Goal: Communication & Community: Share content

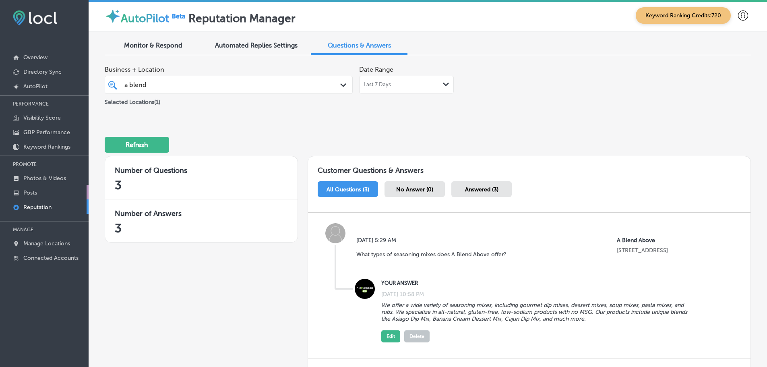
scroll to position [355, 0]
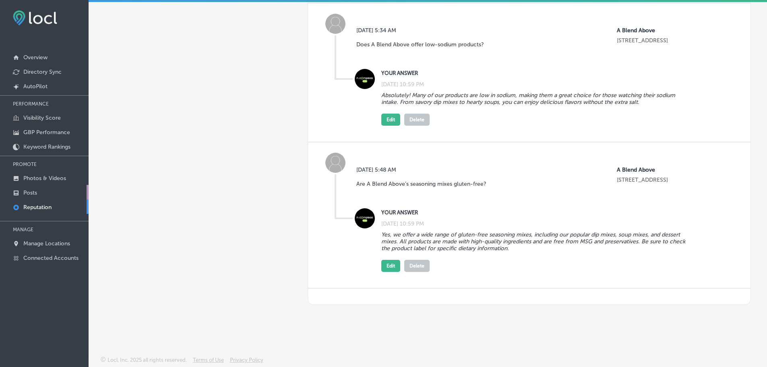
drag, startPoint x: 0, startPoint y: 0, endPoint x: 32, endPoint y: 192, distance: 195.0
click at [32, 192] on p "Posts" at bounding box center [30, 192] width 14 height 7
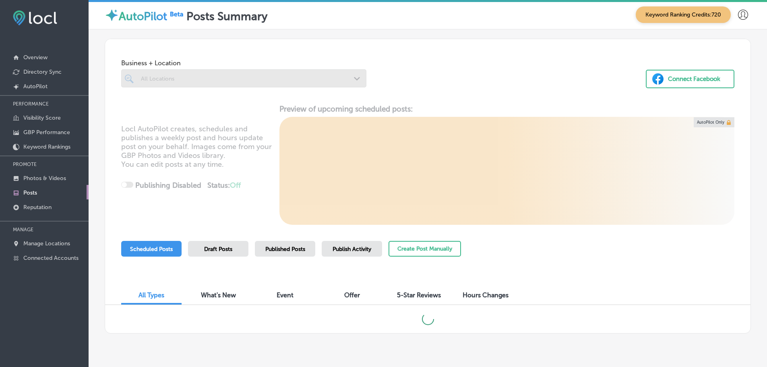
click at [353, 79] on div at bounding box center [243, 78] width 245 height 18
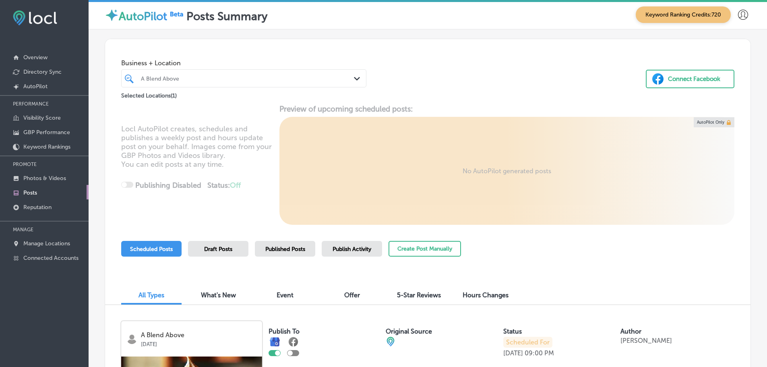
click at [361, 79] on div "A Blend Above Path Created with Sketch." at bounding box center [244, 78] width 244 height 12
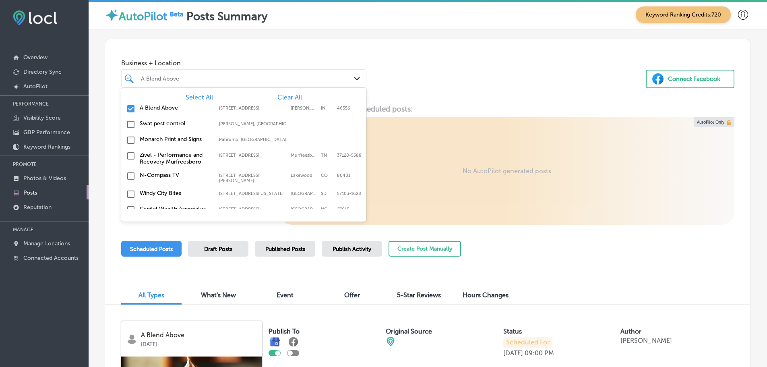
click at [277, 96] on span "Clear All" at bounding box center [289, 97] width 25 height 8
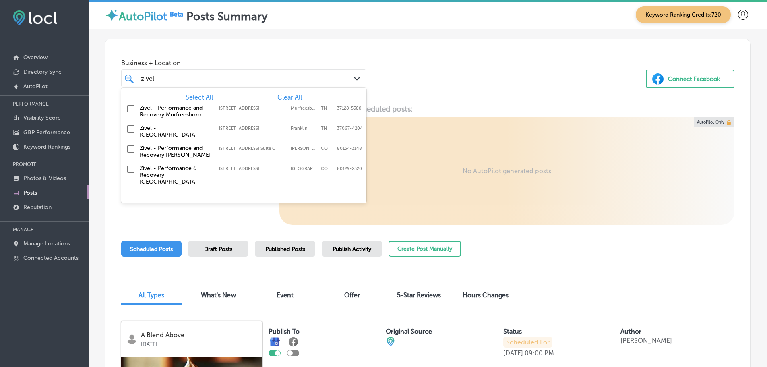
click at [194, 130] on label "Zivel - [GEOGRAPHIC_DATA]" at bounding box center [175, 131] width 71 height 14
type input "zivel"
click at [453, 70] on div "Business + Location [STREET_ADDRESS]. [STREET_ADDRESS]. 5 results available for…" at bounding box center [427, 69] width 645 height 61
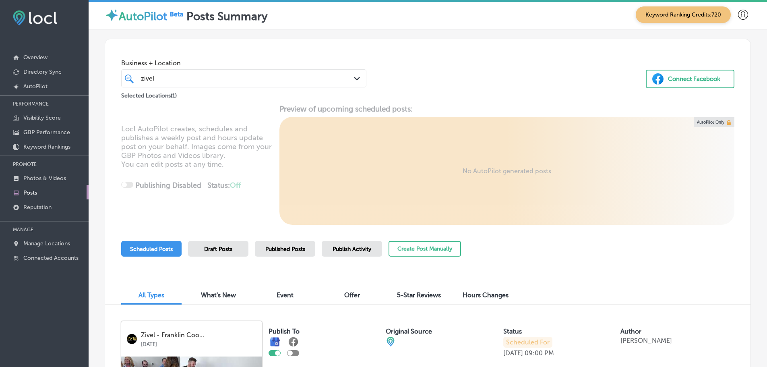
click at [359, 254] on div "Publish Activity" at bounding box center [352, 249] width 60 height 16
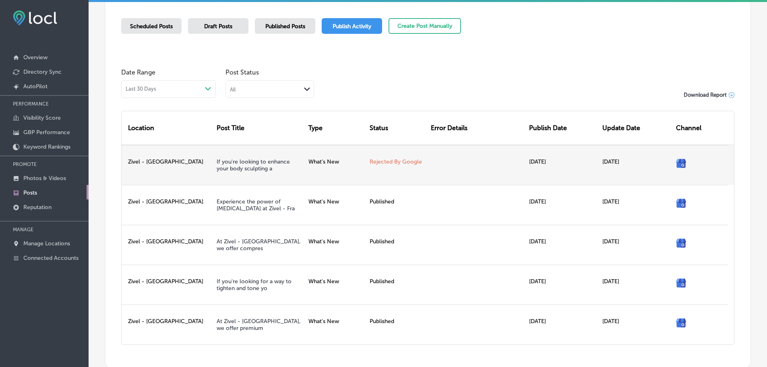
scroll to position [204, 0]
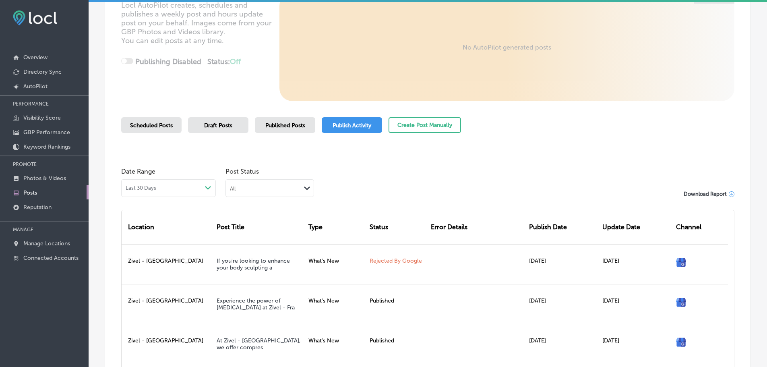
click at [285, 120] on div "Published Posts" at bounding box center [285, 125] width 60 height 16
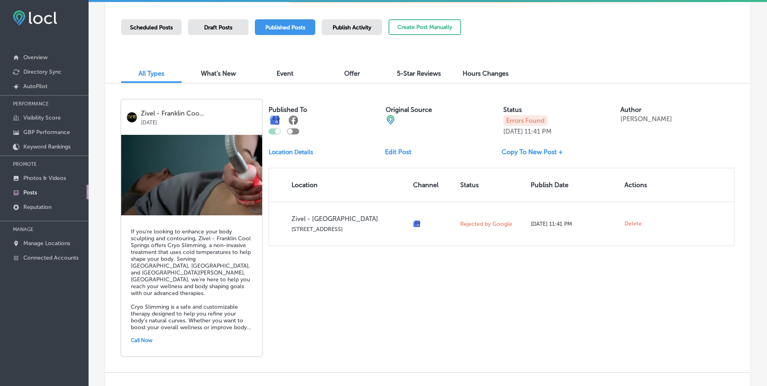
scroll to position [244, 0]
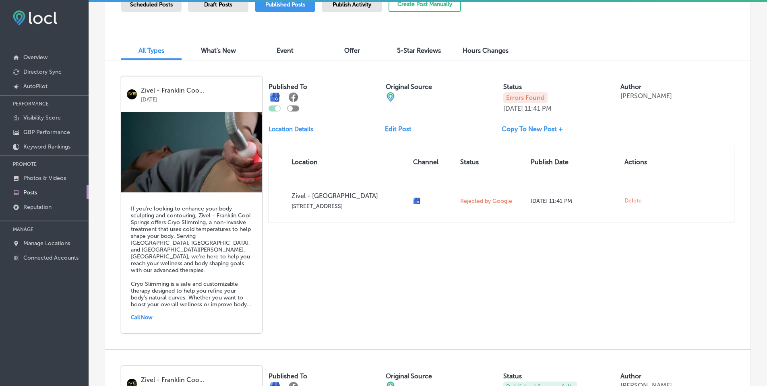
click at [546, 130] on link "Copy To New Post +" at bounding box center [536, 129] width 68 height 8
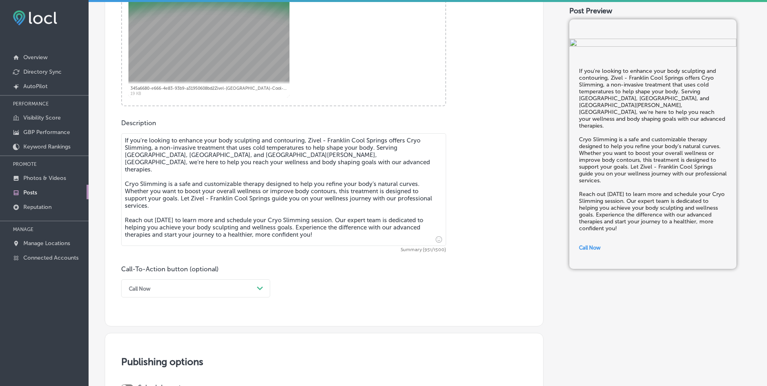
scroll to position [300, 0]
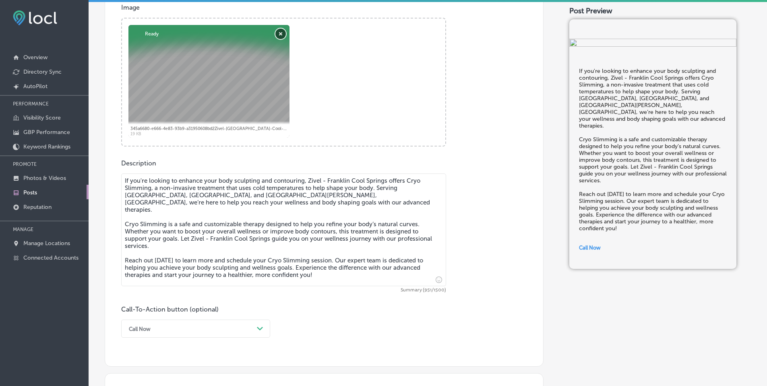
click at [283, 35] on button "Remove" at bounding box center [280, 34] width 10 height 10
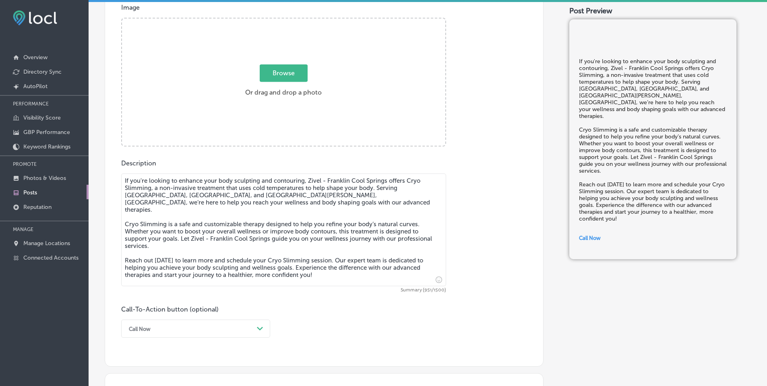
click at [266, 82] on label "Browse Or drag and drop a photo" at bounding box center [283, 82] width 83 height 35
click at [266, 21] on input "Browse Or drag and drop a photo" at bounding box center [283, 20] width 323 height 2
type input "C:\fakepath\468830699_122121409016558220_126065502619706885_n.jpg"
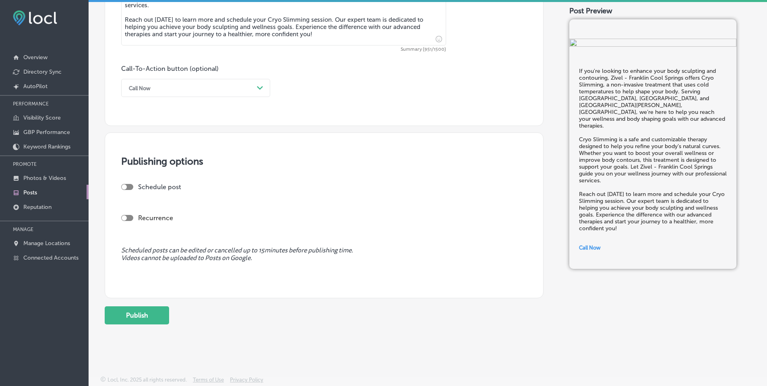
scroll to position [541, 0]
click at [134, 316] on button "Publish" at bounding box center [137, 315] width 64 height 18
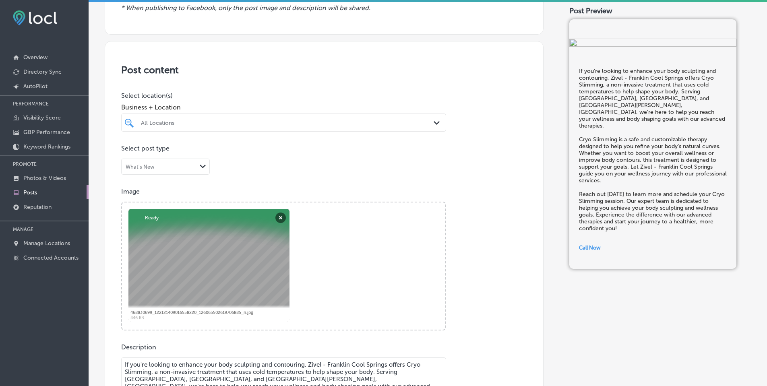
scroll to position [0, 0]
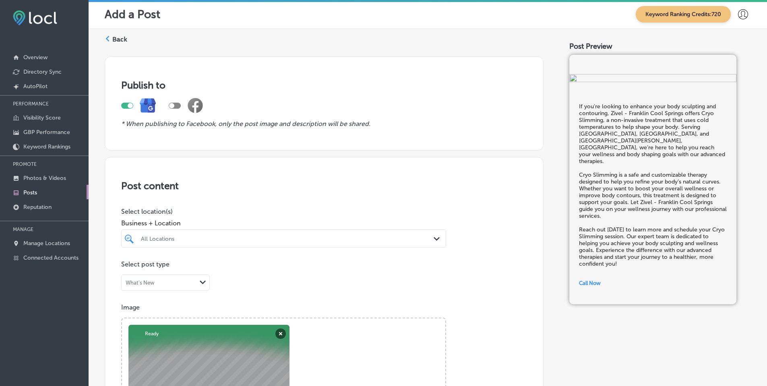
click at [179, 239] on div "All Locations" at bounding box center [287, 238] width 293 height 7
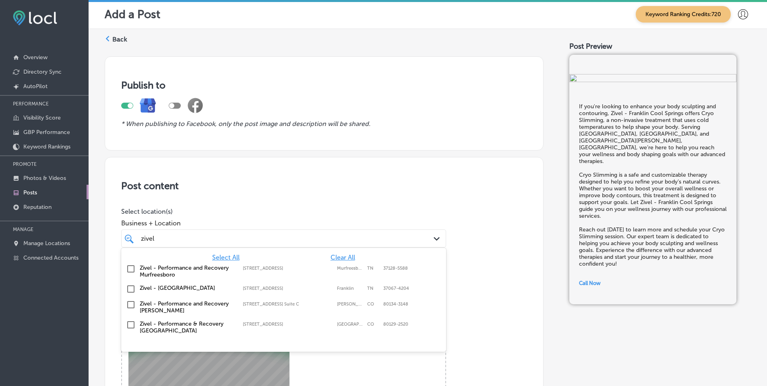
click at [204, 292] on div "Zivel - [GEOGRAPHIC_DATA] [STREET_ADDRESS] [STREET_ADDRESS]" at bounding box center [283, 289] width 318 height 12
type input "zivel"
click at [289, 187] on h3 "Post content" at bounding box center [324, 186] width 406 height 12
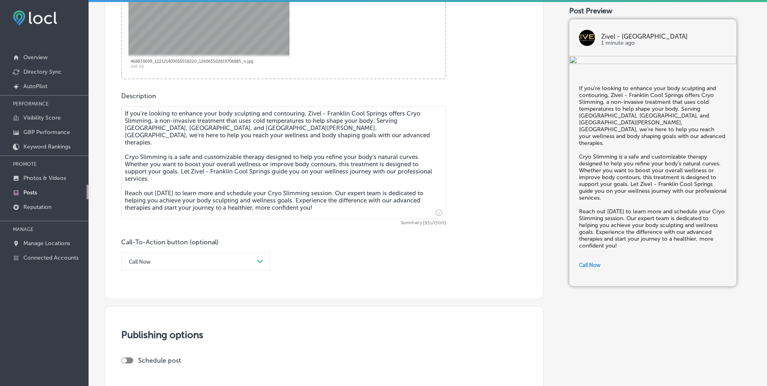
scroll to position [483, 0]
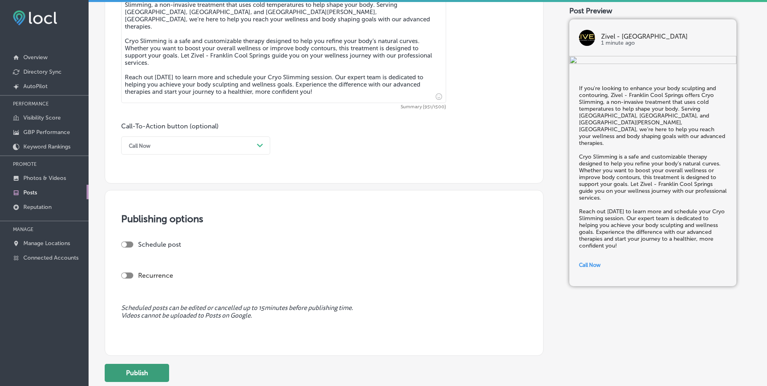
click at [145, 366] on button "Publish" at bounding box center [137, 373] width 64 height 18
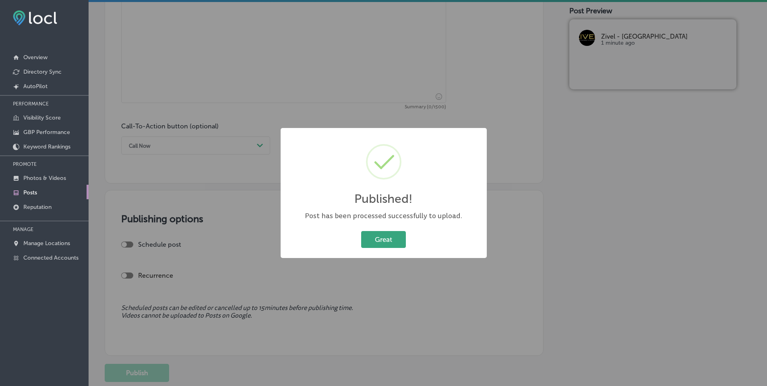
click at [378, 240] on button "Great" at bounding box center [383, 239] width 45 height 17
